Goal: Task Accomplishment & Management: Manage account settings

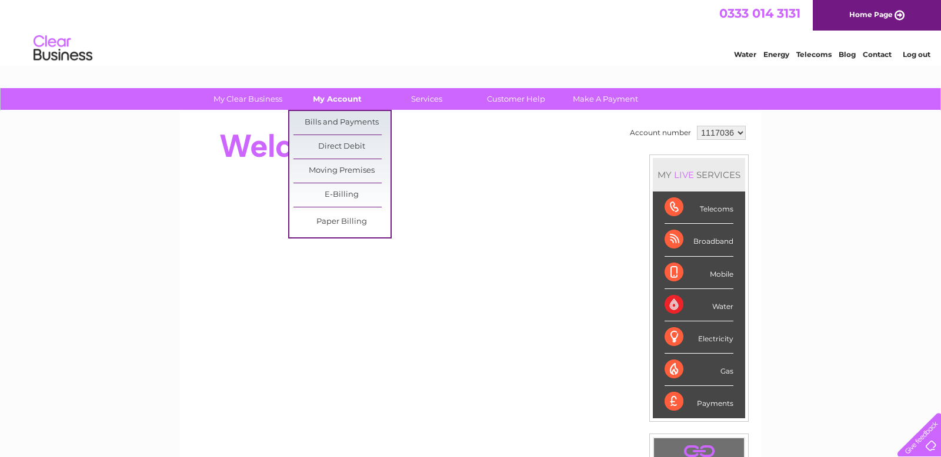
click at [346, 106] on link "My Account" at bounding box center [337, 99] width 97 height 22
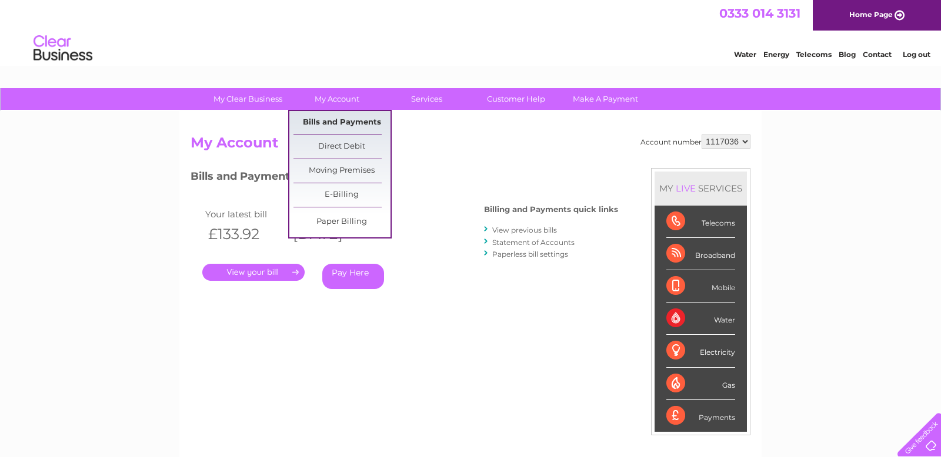
click at [341, 119] on link "Bills and Payments" at bounding box center [341, 123] width 97 height 24
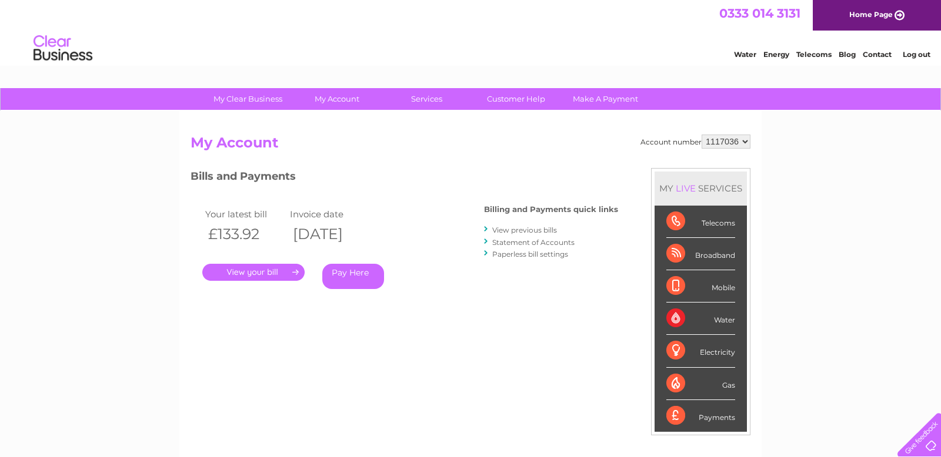
scroll to position [68, 0]
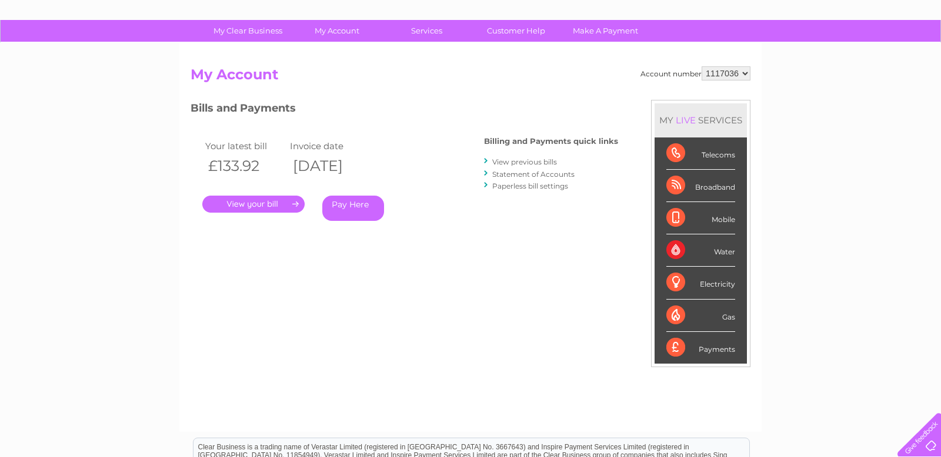
click at [519, 176] on link "Statement of Accounts" at bounding box center [533, 174] width 82 height 9
click at [503, 158] on link "View previous bills" at bounding box center [524, 162] width 65 height 9
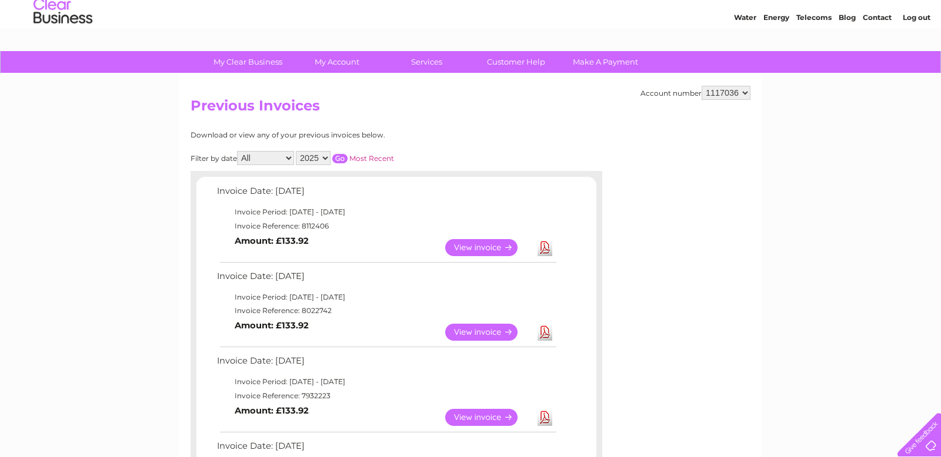
scroll to position [73, 0]
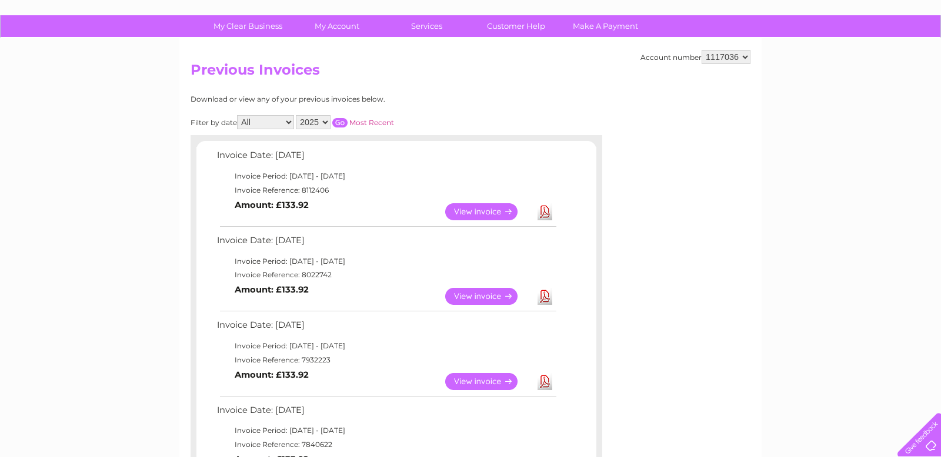
click at [507, 210] on link "View" at bounding box center [488, 211] width 86 height 17
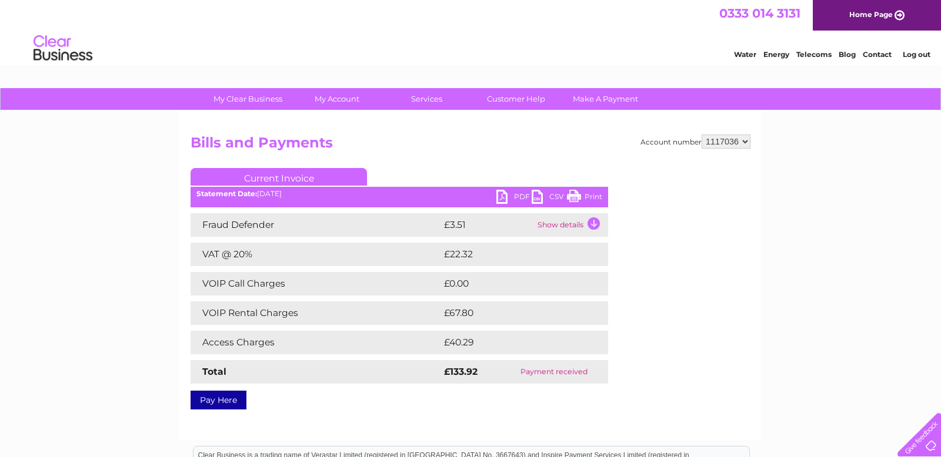
click at [503, 198] on link "PDF" at bounding box center [513, 198] width 35 height 17
click at [507, 99] on link "Customer Help" at bounding box center [515, 99] width 97 height 22
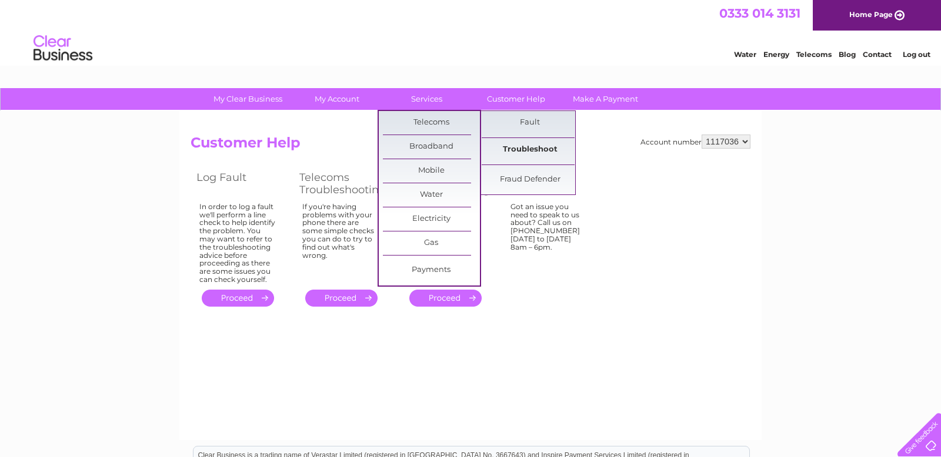
click at [539, 149] on link "Troubleshoot" at bounding box center [530, 150] width 97 height 24
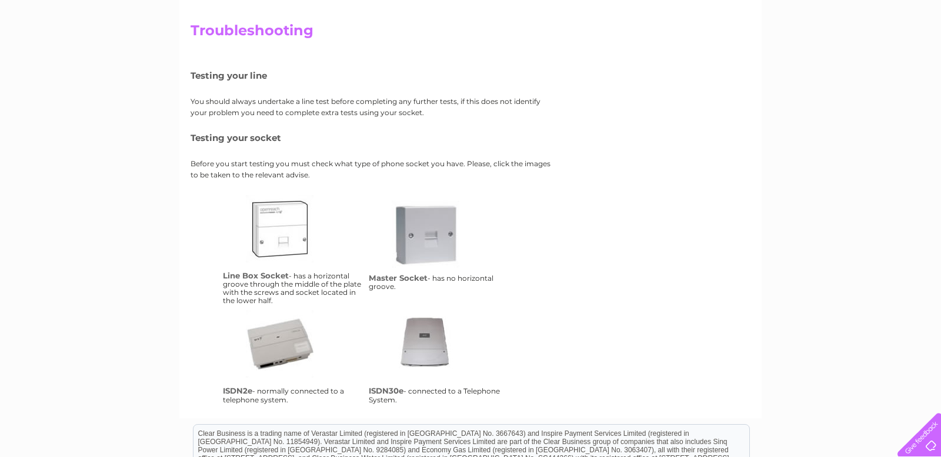
scroll to position [110, 0]
